Goal: Navigation & Orientation: Find specific page/section

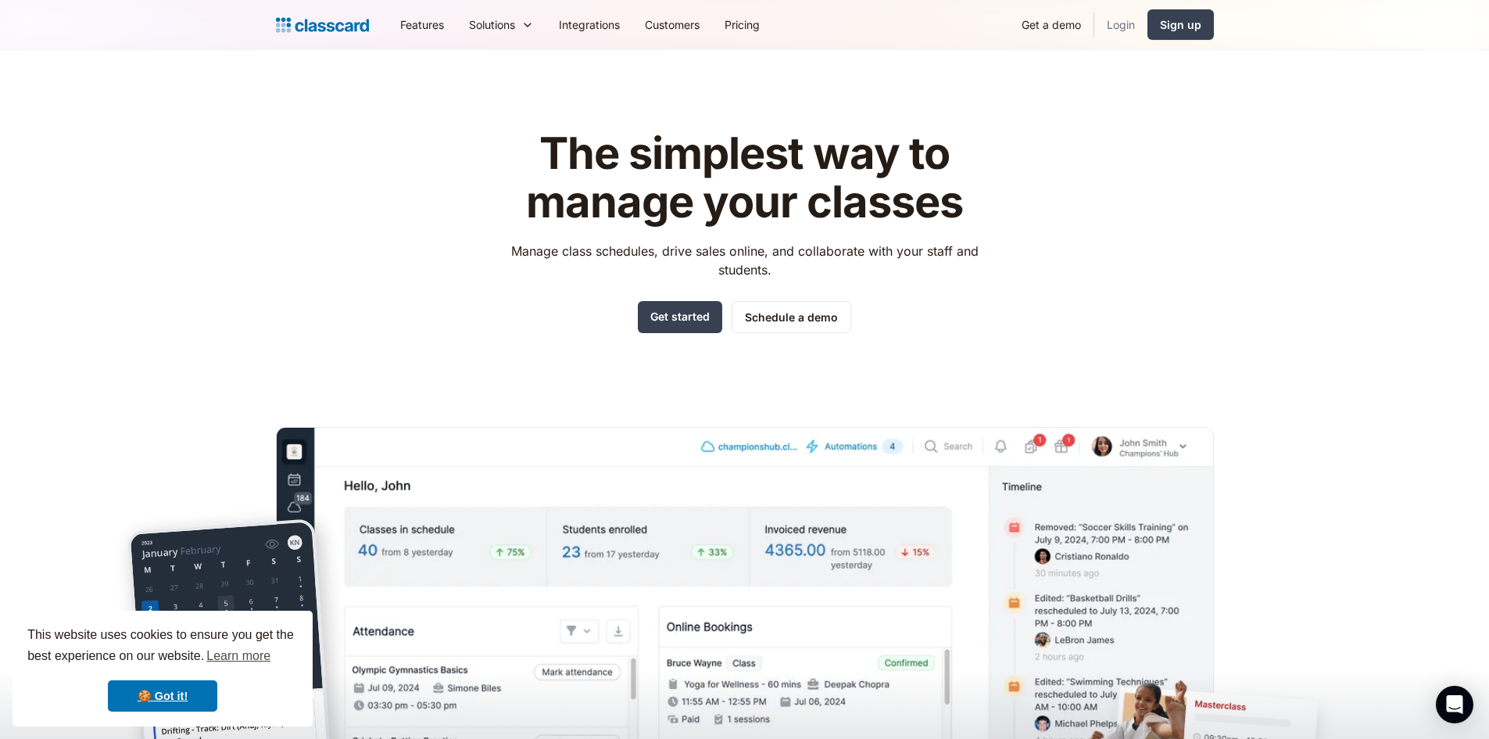
click at [1111, 23] on link "Login" at bounding box center [1120, 24] width 53 height 35
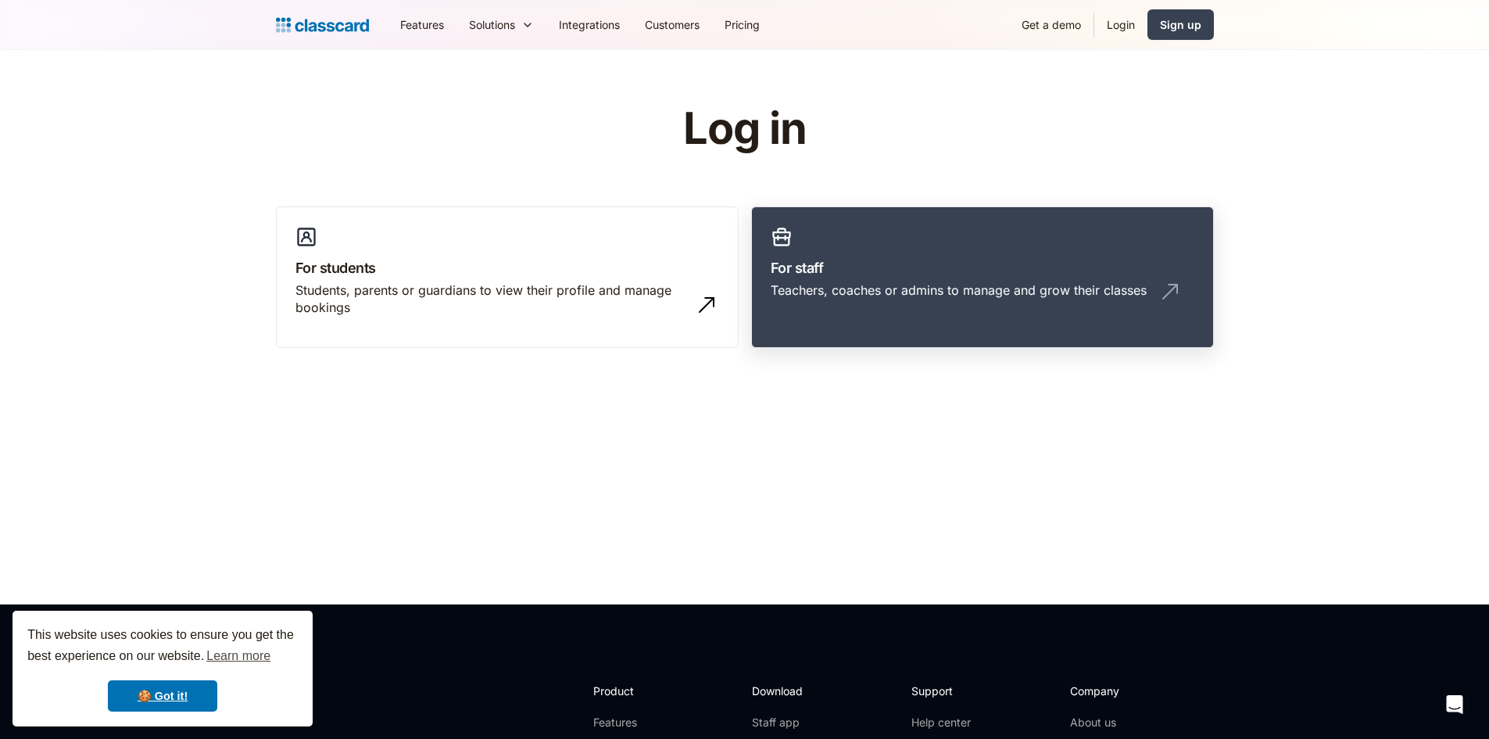
click at [891, 323] on link "For staff Teachers, coaches or admins to manage and grow their classes" at bounding box center [982, 277] width 463 height 142
